Goal: Find specific page/section: Find specific page/section

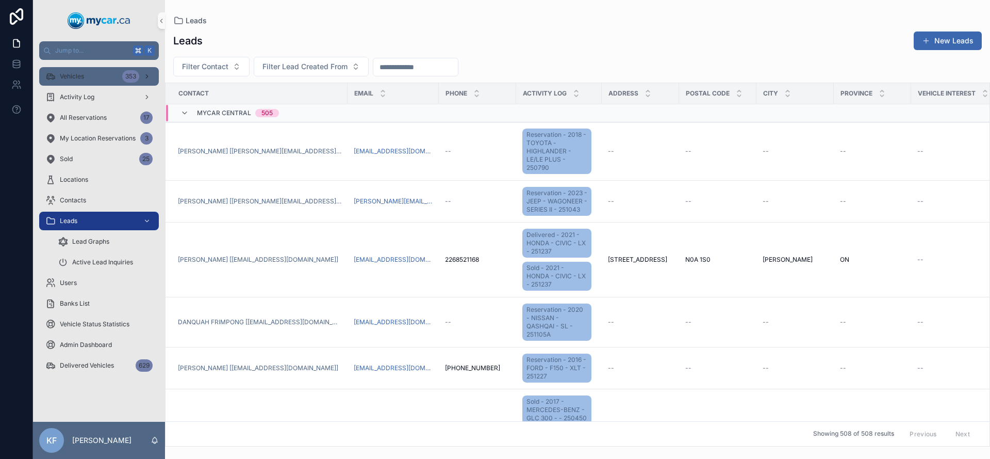
click at [81, 79] on span "Vehicles" at bounding box center [72, 76] width 24 height 8
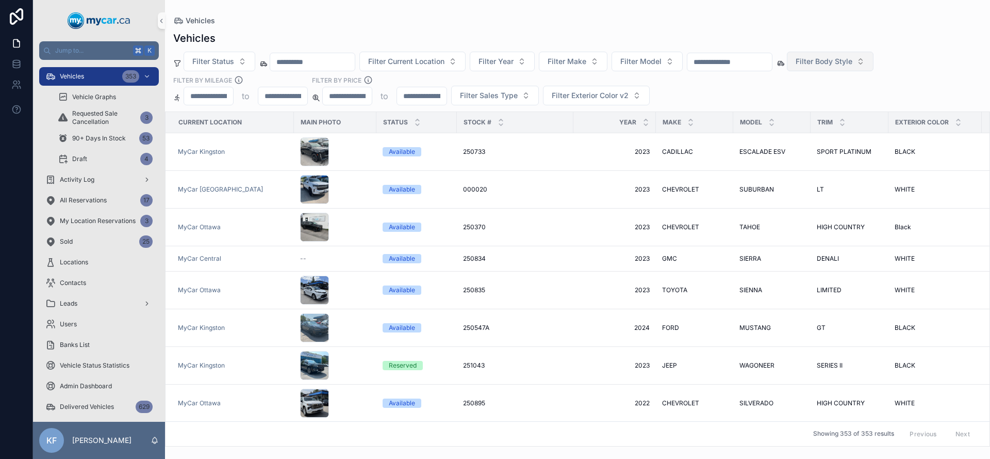
click at [832, 62] on span "Filter Body Style" at bounding box center [824, 61] width 57 height 10
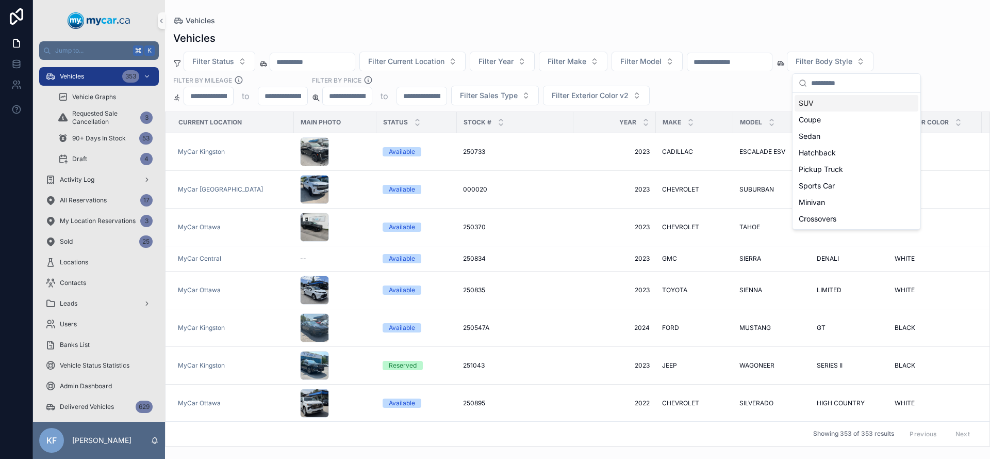
click at [831, 108] on div "SUV" at bounding box center [857, 103] width 124 height 17
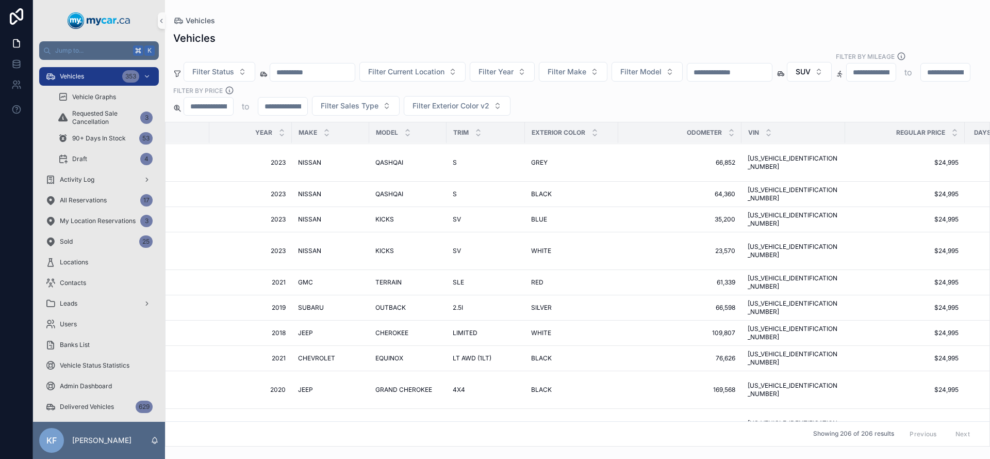
scroll to position [3843, 379]
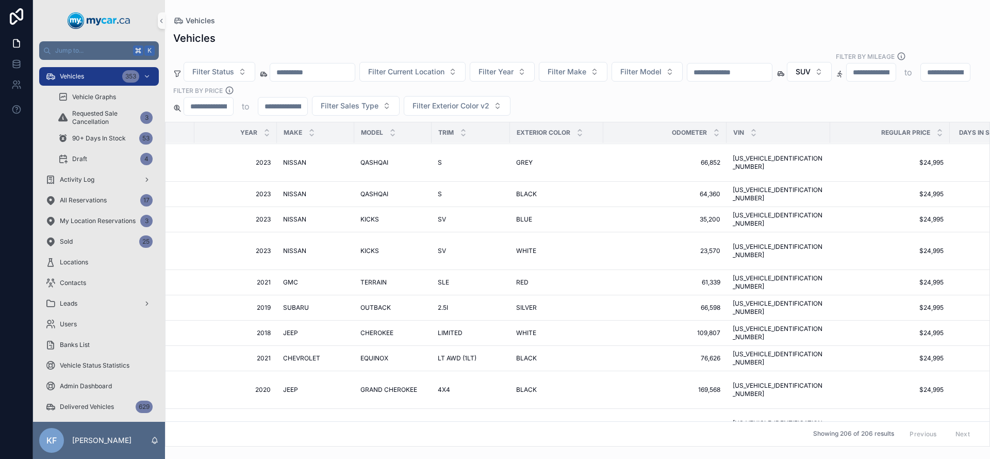
click at [307, 99] on input "scrollable content" at bounding box center [282, 106] width 49 height 14
type input "*****"
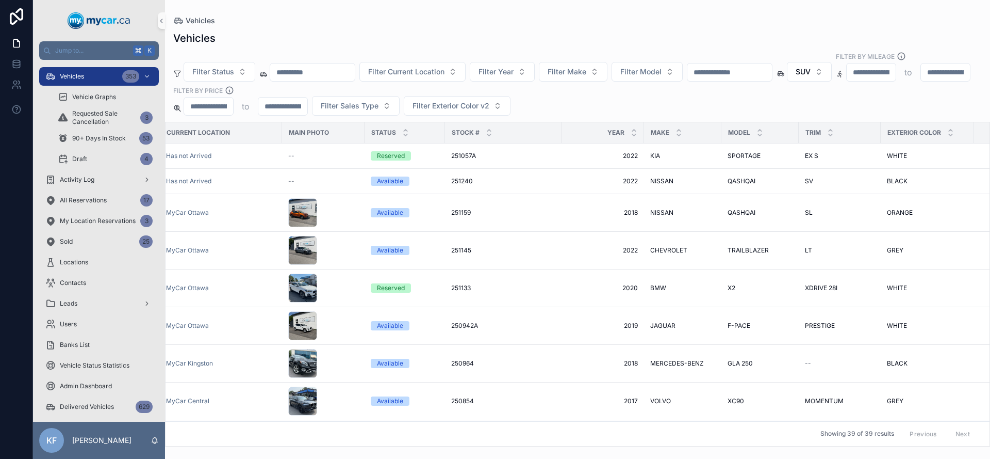
scroll to position [0, 10]
click at [302, 236] on div "scrollable content" at bounding box center [304, 250] width 29 height 29
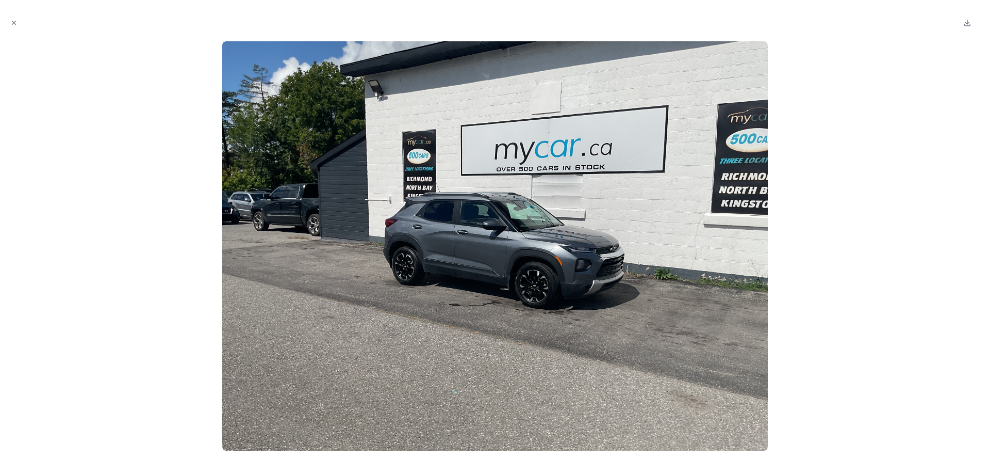
click at [844, 303] on div at bounding box center [495, 245] width 974 height 409
click at [15, 21] on icon "Close modal" at bounding box center [14, 23] width 4 height 4
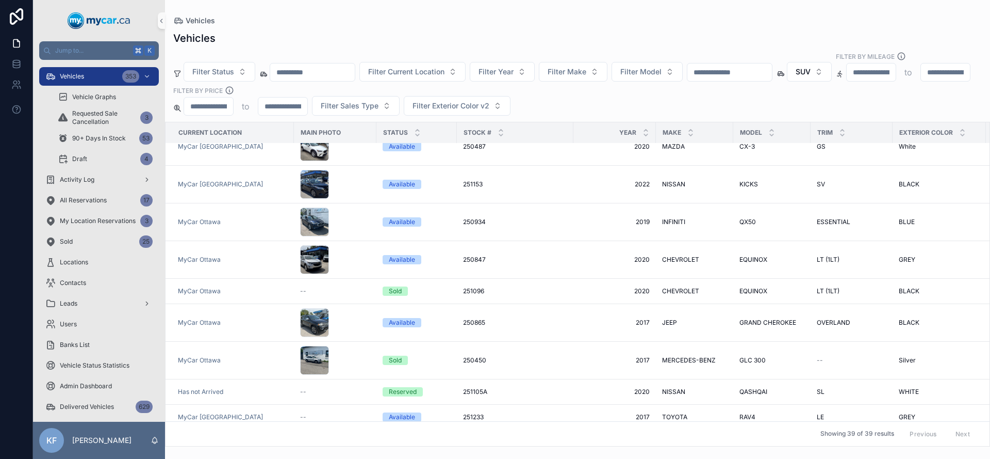
scroll to position [526, 0]
